Goal: Task Accomplishment & Management: Use online tool/utility

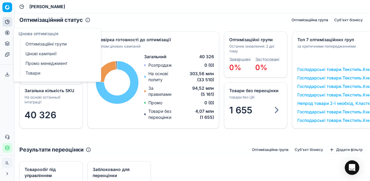
click at [8, 32] on icon at bounding box center [7, 32] width 5 height 5
click at [35, 41] on link "Оптимізаційні групи" at bounding box center [58, 44] width 71 height 8
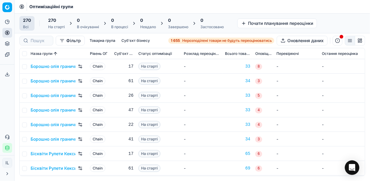
click at [178, 41] on strong "1 655" at bounding box center [175, 40] width 9 height 5
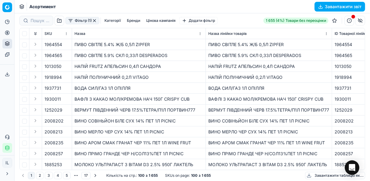
click at [70, 22] on button "Фільтр (1)" at bounding box center [82, 20] width 34 height 7
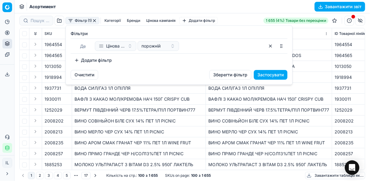
click at [77, 58] on button "Додати фільтр" at bounding box center [93, 60] width 45 height 10
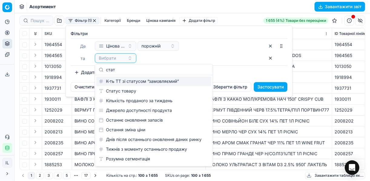
type input "стат"
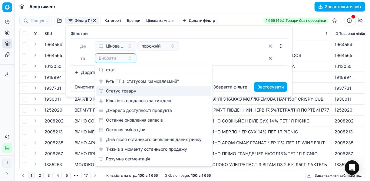
click at [120, 90] on div "Статус товару" at bounding box center [153, 91] width 115 height 10
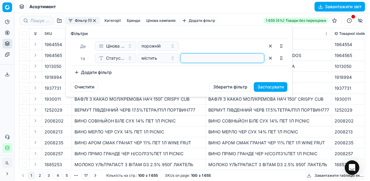
click at [192, 58] on input at bounding box center [222, 58] width 79 height 9
type input "1"
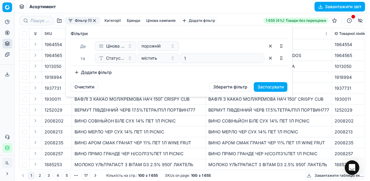
click at [76, 71] on button "Додати фільтр" at bounding box center [93, 73] width 45 height 10
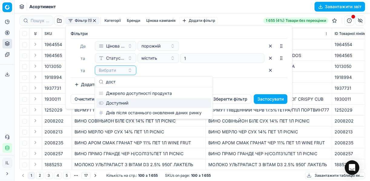
type input "дост"
click at [121, 103] on div "Доступний" at bounding box center [153, 103] width 115 height 10
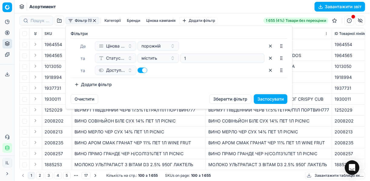
click at [77, 83] on button "Додати фільтр" at bounding box center [93, 85] width 45 height 10
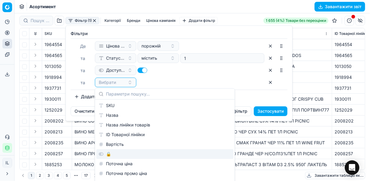
click at [125, 154] on div "🔒" at bounding box center [164, 154] width 137 height 10
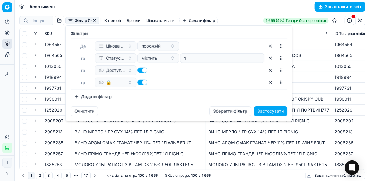
click at [141, 83] on button "button" at bounding box center [143, 82] width 10 height 5
checkbox input "false"
click at [274, 112] on button "Застосувати" at bounding box center [271, 111] width 34 height 10
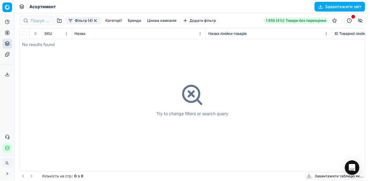
click at [95, 21] on button "button" at bounding box center [95, 20] width 5 height 5
